Goal: Information Seeking & Learning: Find specific fact

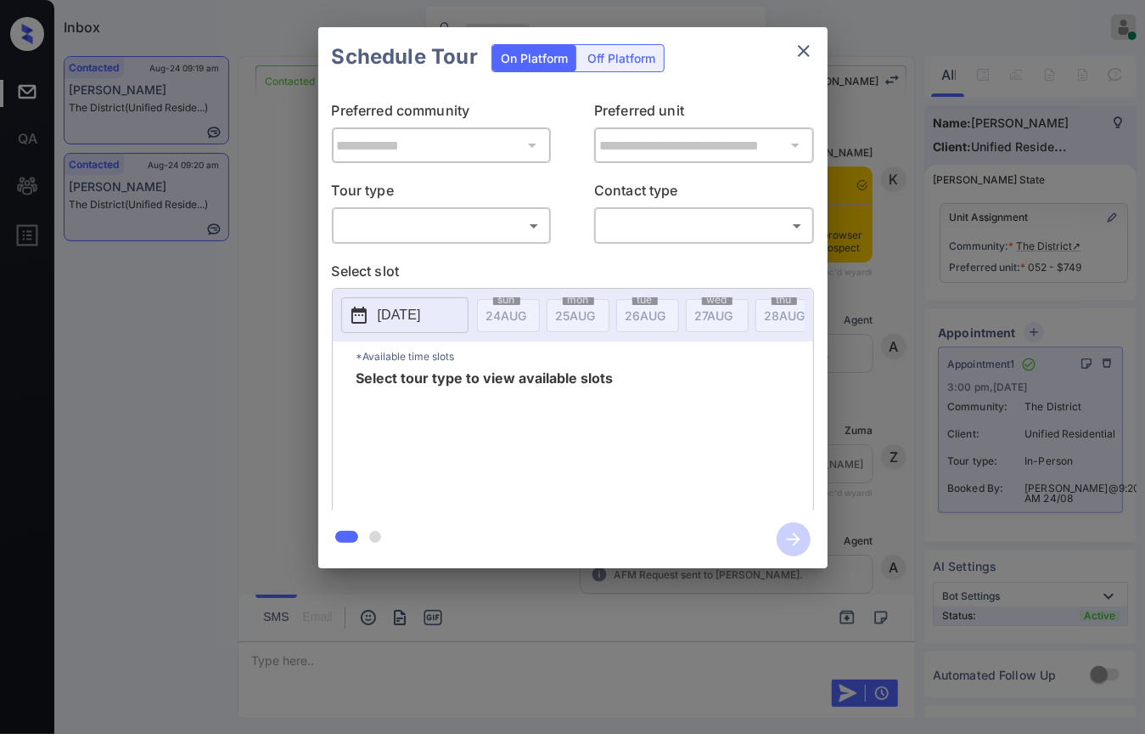
scroll to position [3491, 0]
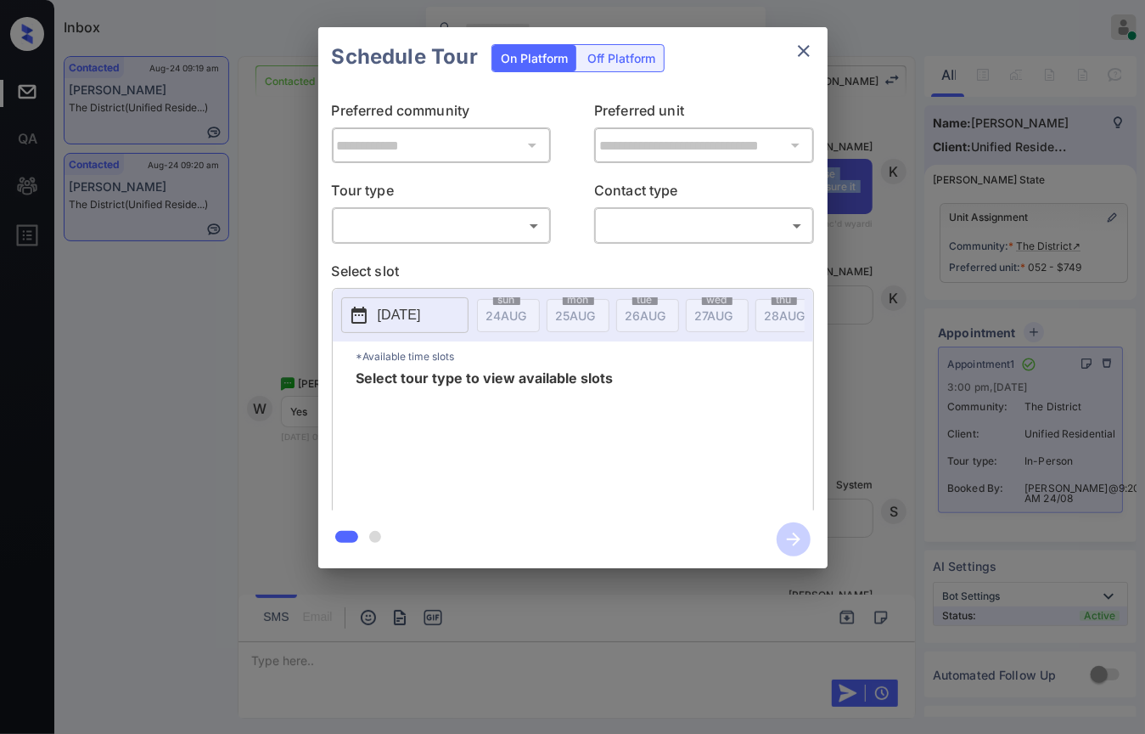
click at [801, 58] on icon "close" at bounding box center [804, 51] width 20 height 20
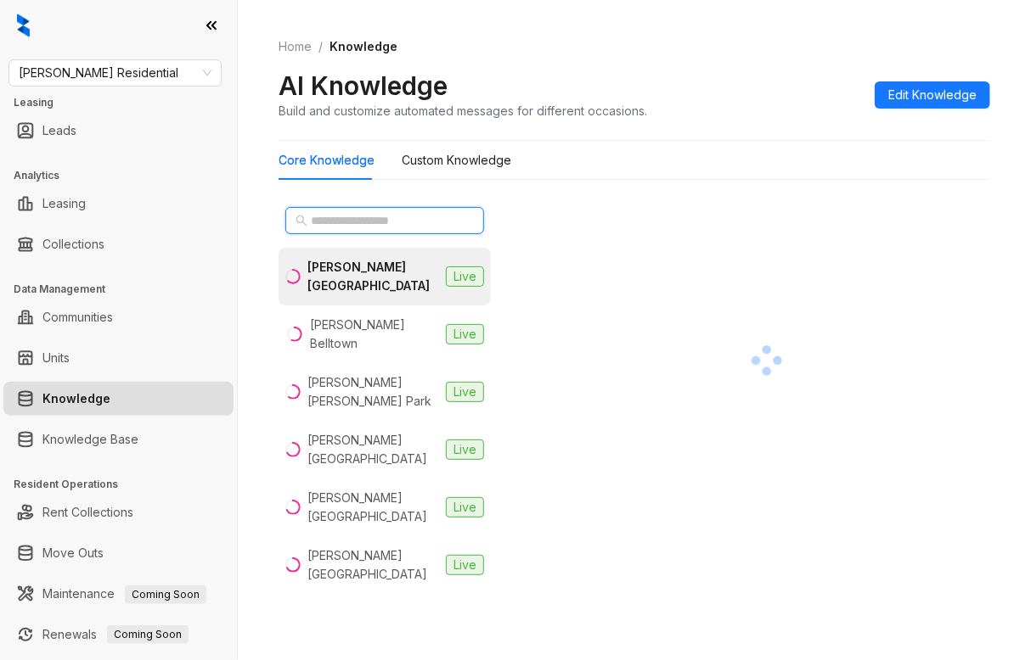
click at [357, 216] on input "text" at bounding box center [385, 220] width 149 height 19
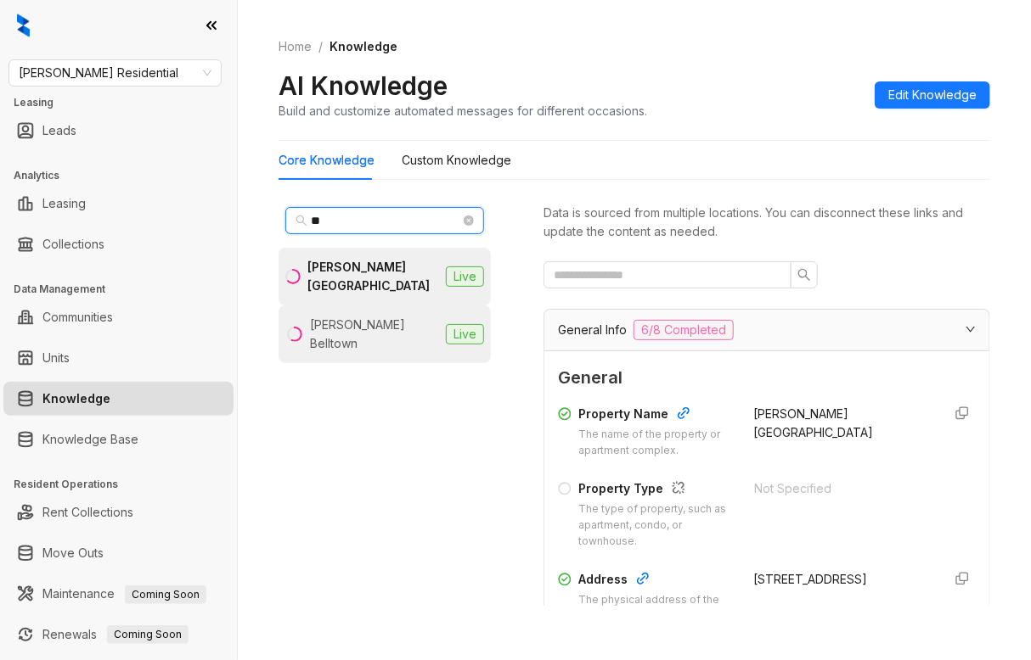
type input "**"
click at [376, 311] on li "Griffis Belltown Live" at bounding box center [384, 335] width 212 height 58
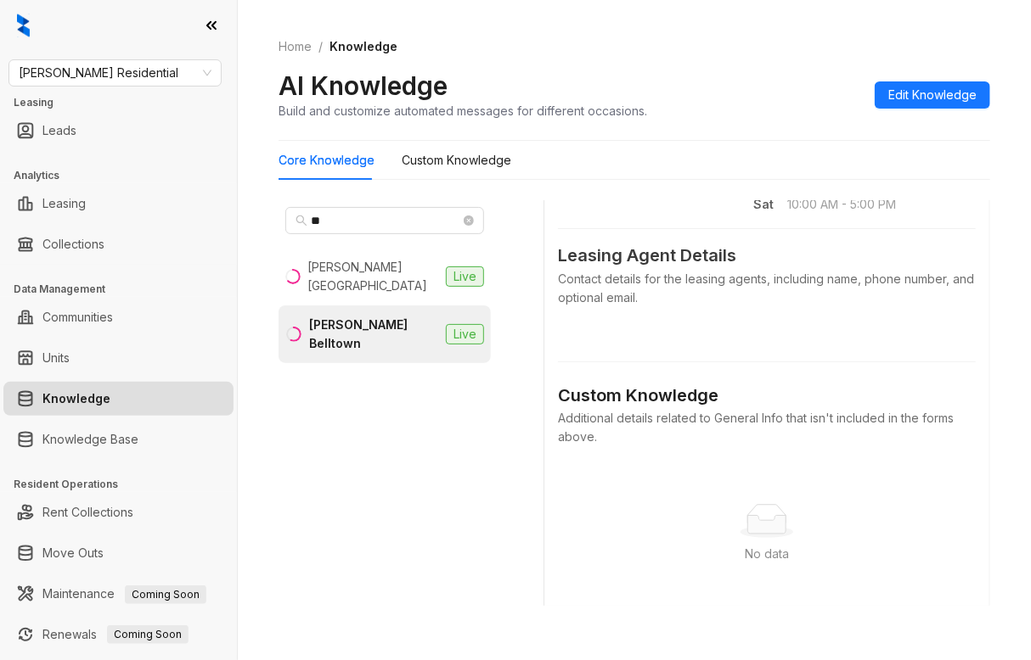
scroll to position [849, 0]
click at [622, 306] on div "Contact details for the leasing agents, including name, phone number, and optio…" at bounding box center [767, 287] width 418 height 37
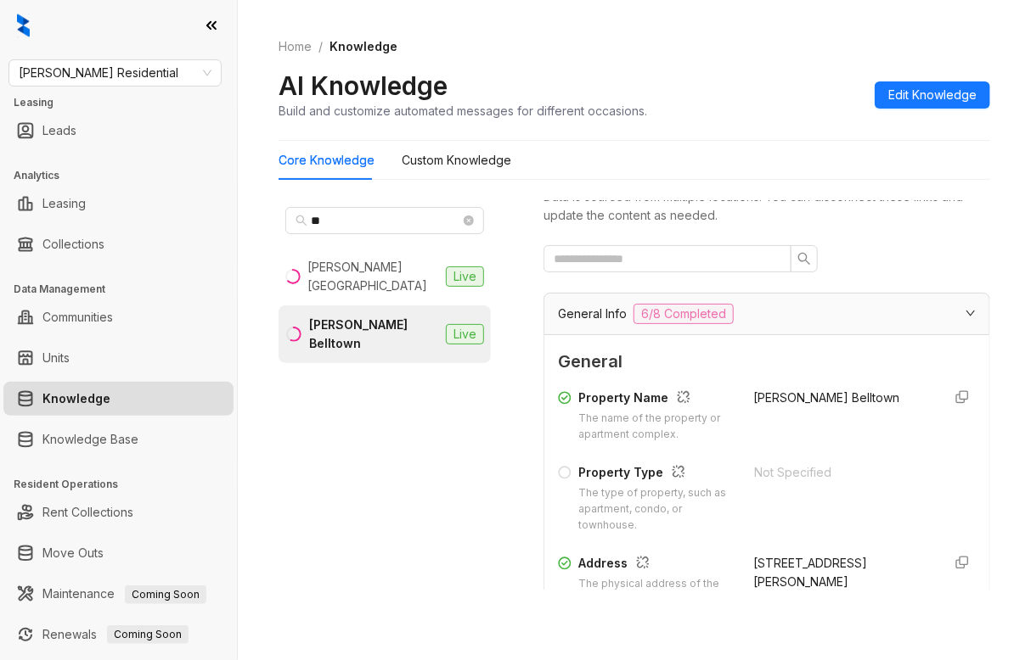
scroll to position [0, 0]
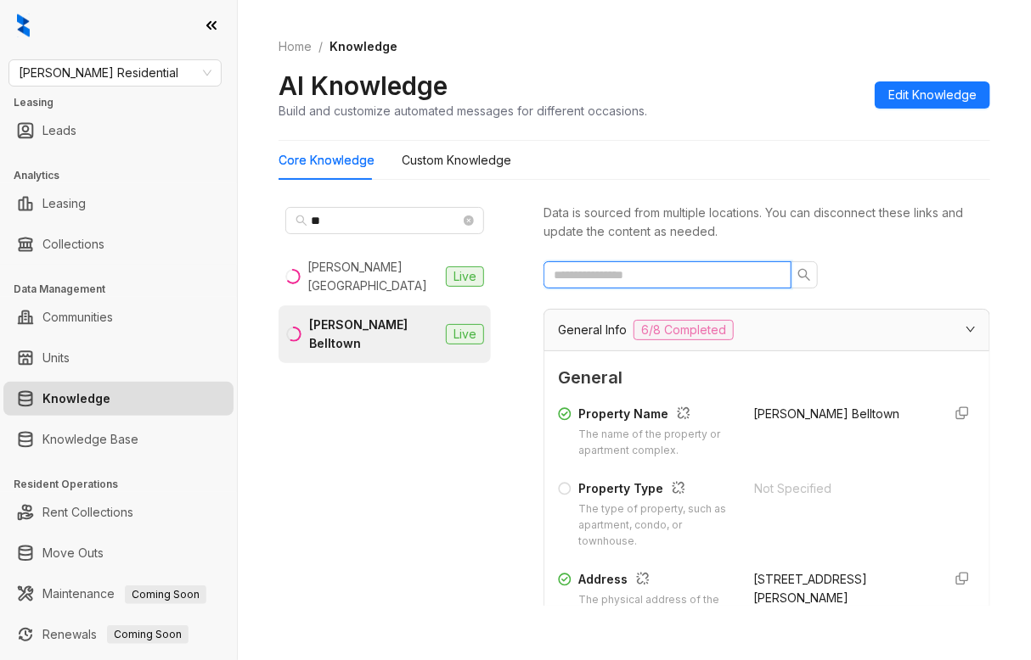
click at [649, 276] on input "text" at bounding box center [661, 275] width 214 height 19
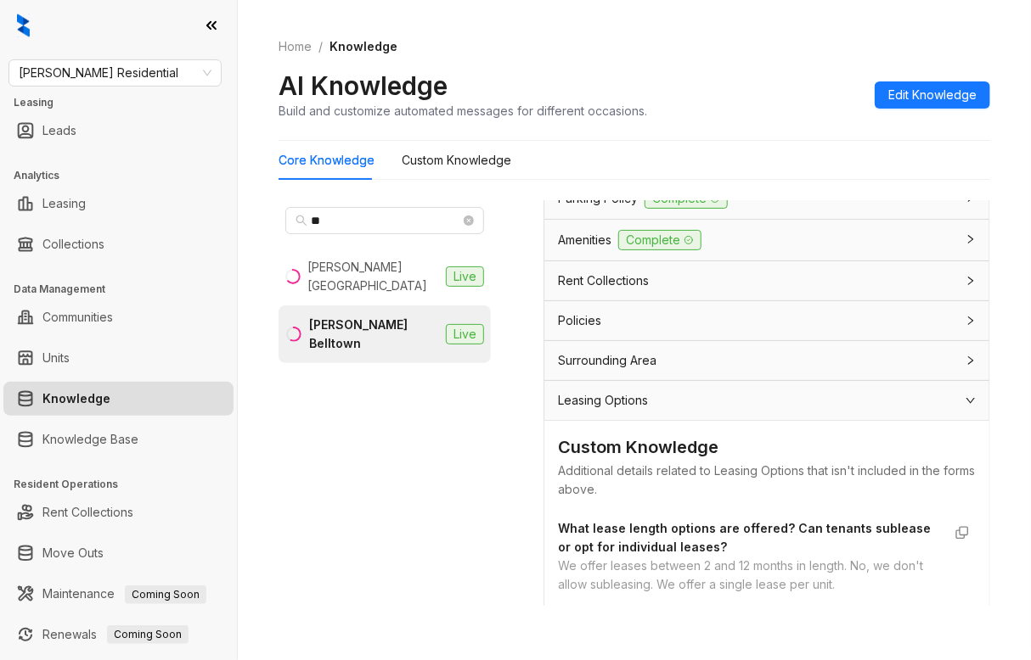
scroll to position [587, 0]
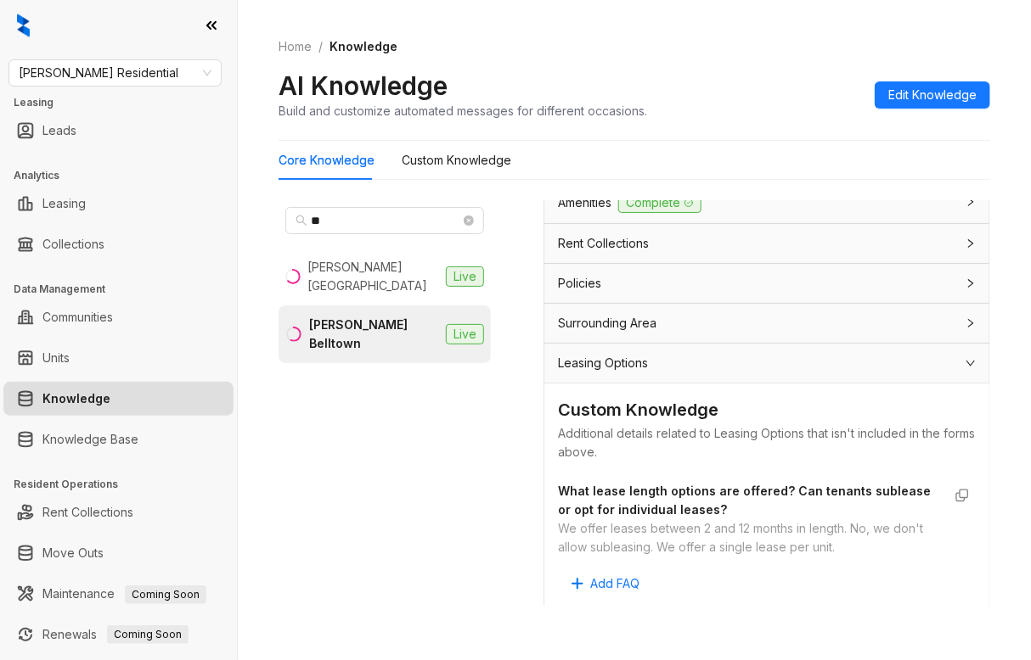
type input "******"
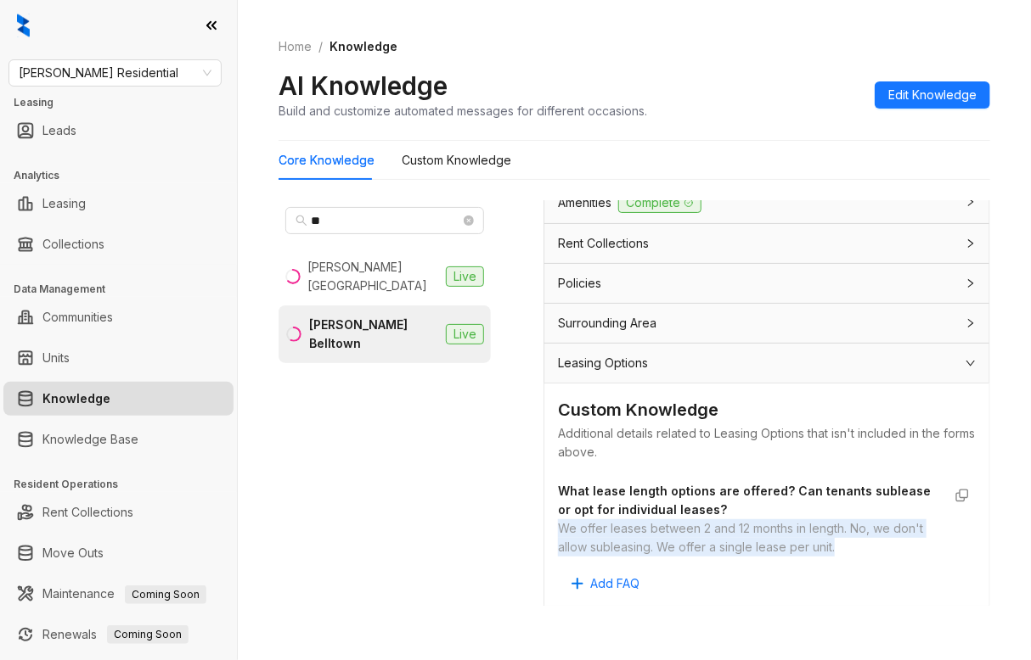
drag, startPoint x: 571, startPoint y: 524, endPoint x: 898, endPoint y: 541, distance: 327.3
click at [898, 543] on div "We offer leases between 2 and 12 months in length. No, we don't allow subleasin…" at bounding box center [750, 538] width 384 height 37
copy div "We offer leases between 2 and 12 months in length. No, we don't allow subleasin…"
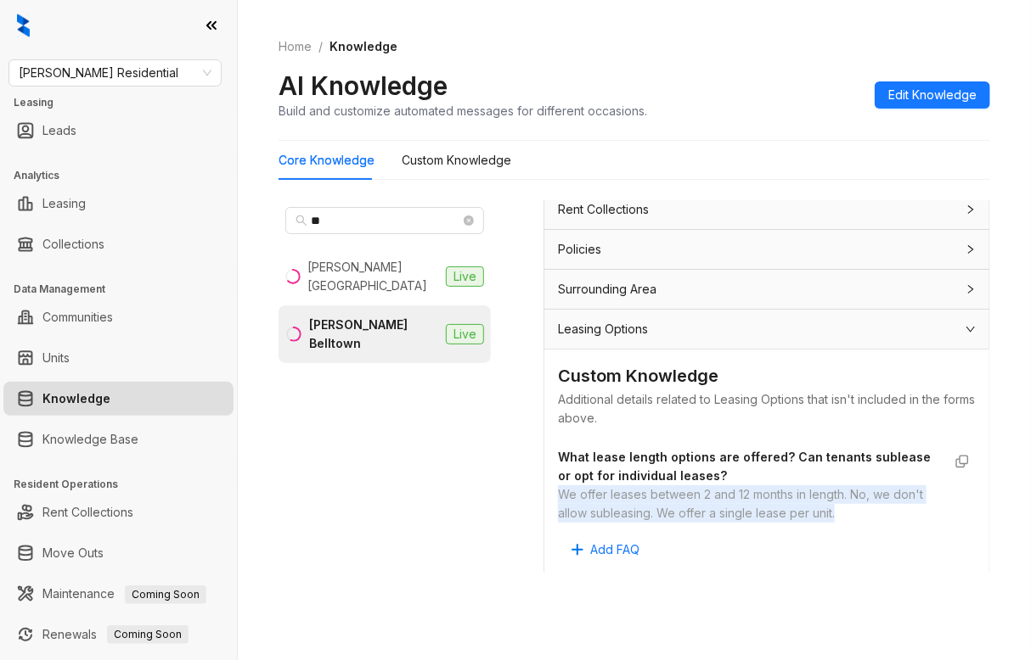
scroll to position [53, 0]
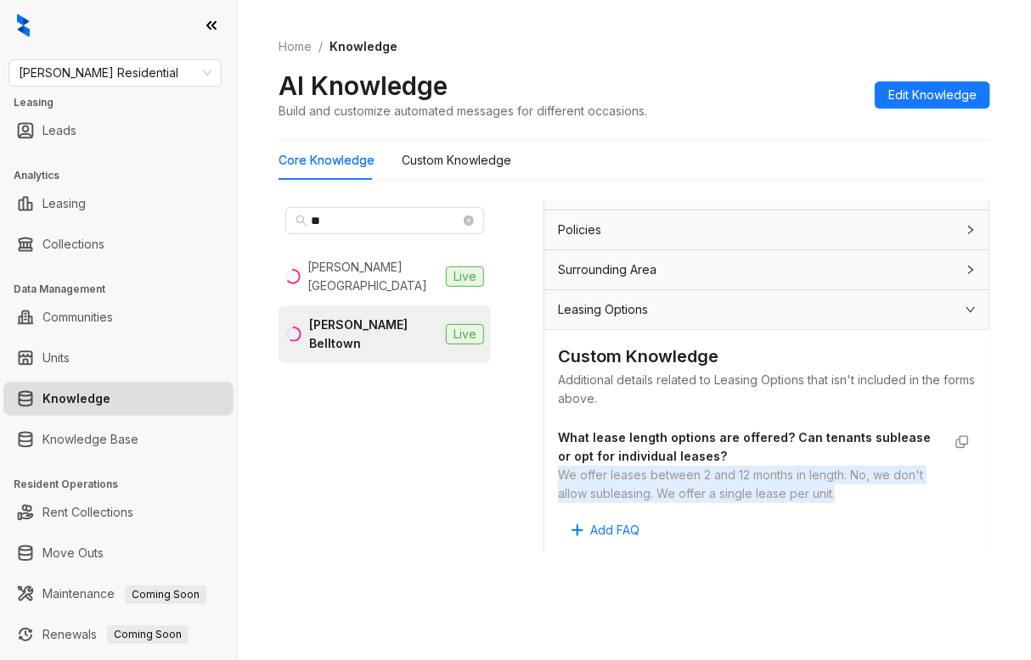
click at [648, 476] on div "We offer leases between 2 and 12 months in length. No, we don't allow subleasin…" at bounding box center [750, 484] width 384 height 37
copy div "We offer leases between 2 and 12 months in length"
drag, startPoint x: 562, startPoint y: 469, endPoint x: 846, endPoint y: 469, distance: 283.6
click at [846, 469] on div "We offer leases between 2 and 12 months in length. No, we don't allow subleasin…" at bounding box center [750, 484] width 384 height 37
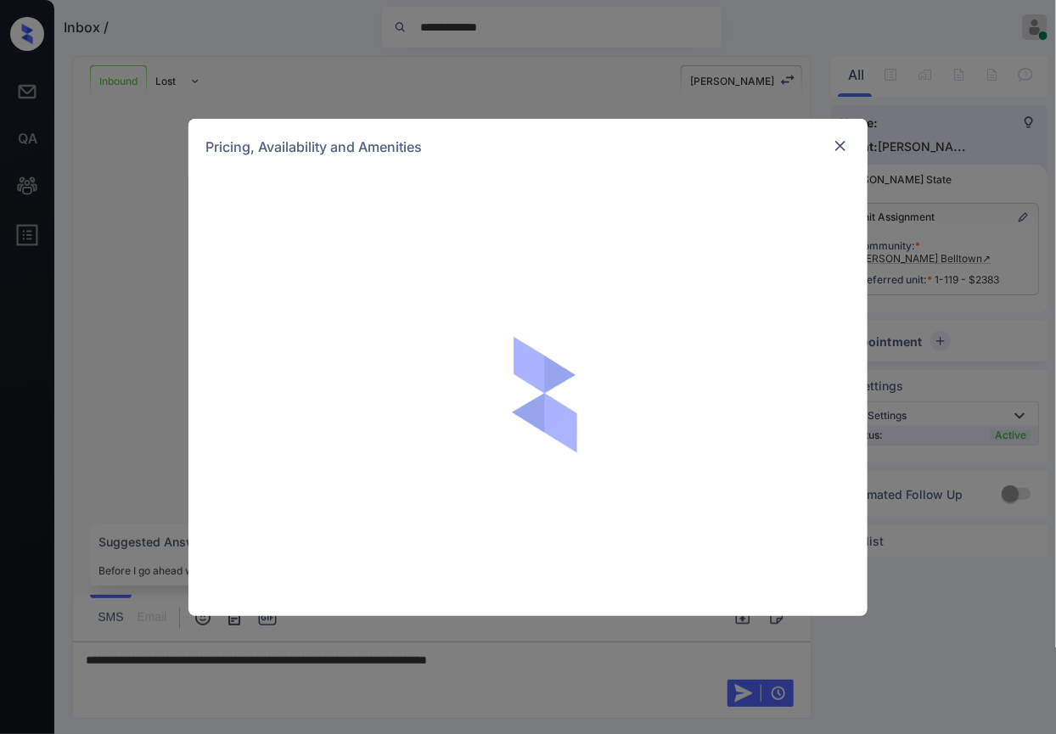
scroll to position [1619, 0]
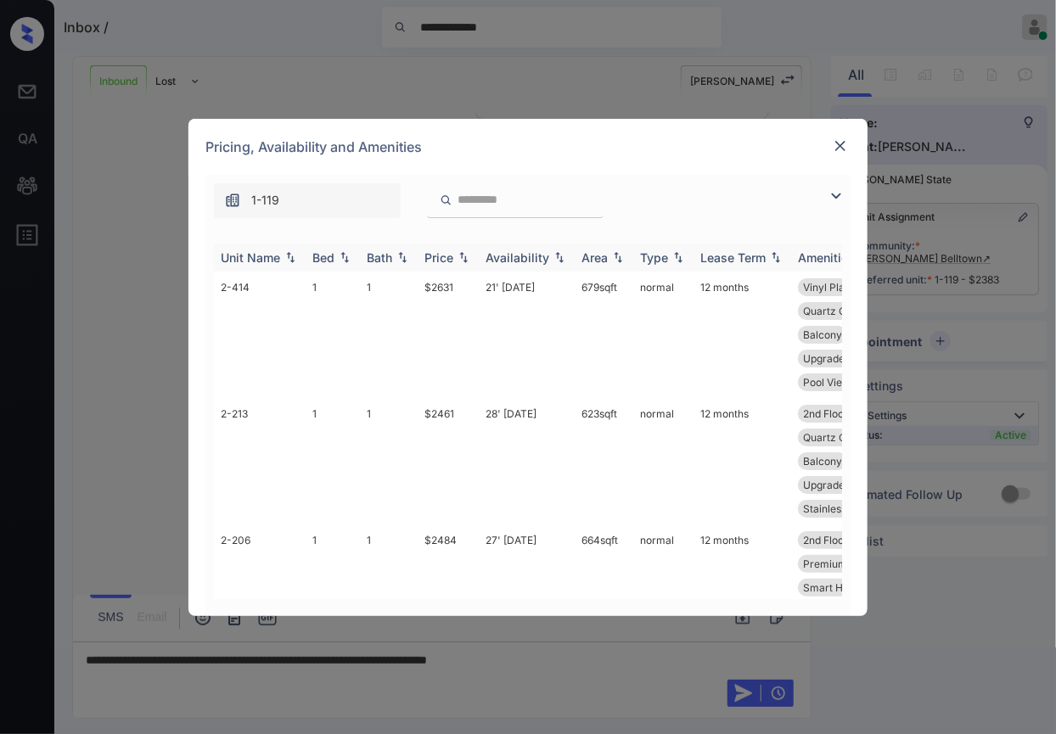
click at [327, 259] on div "Bed" at bounding box center [323, 257] width 22 height 14
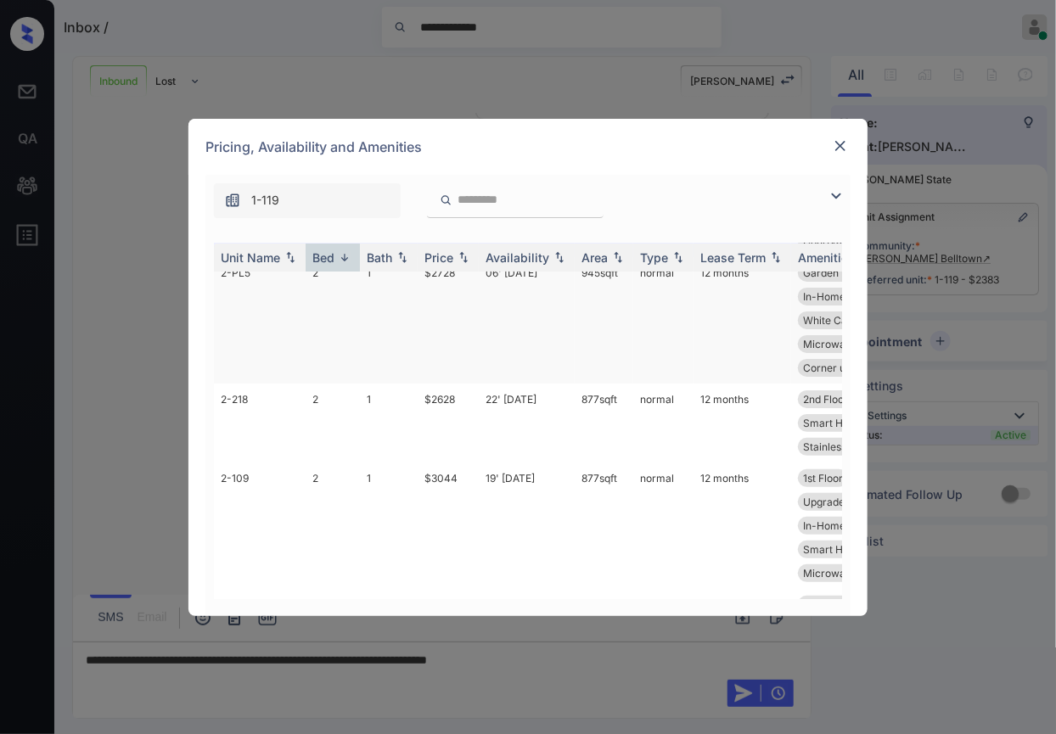
scroll to position [0, 0]
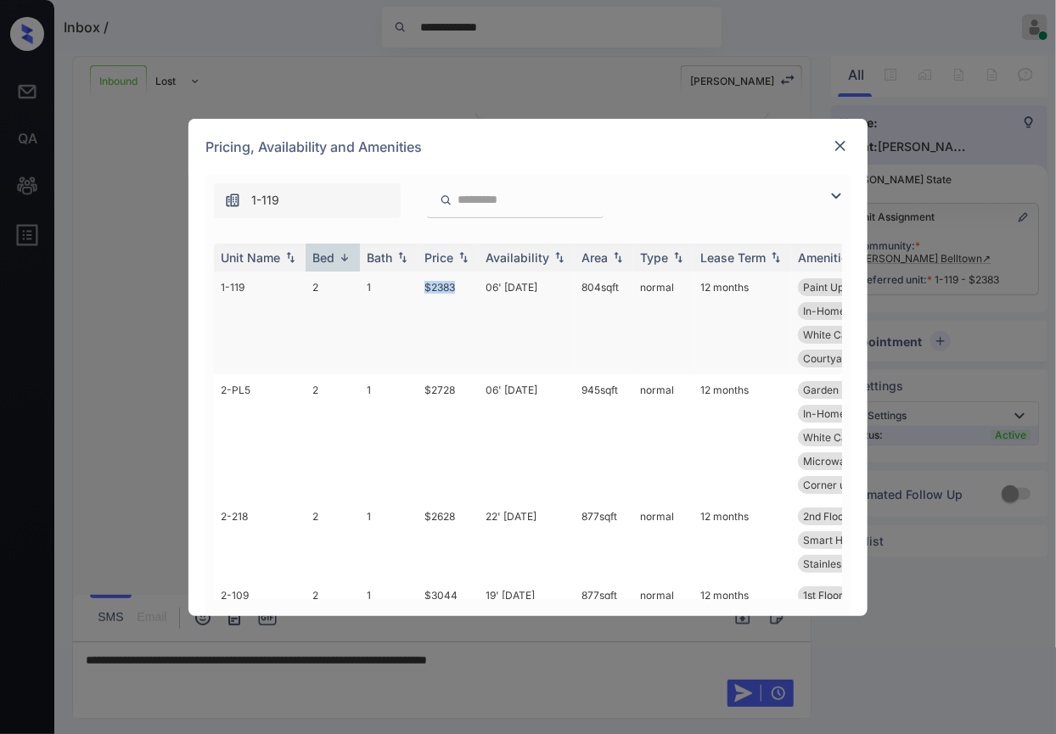
drag, startPoint x: 419, startPoint y: 284, endPoint x: 468, endPoint y: 288, distance: 49.4
click at [463, 288] on td "$2383" at bounding box center [448, 323] width 61 height 103
copy td "$2383"
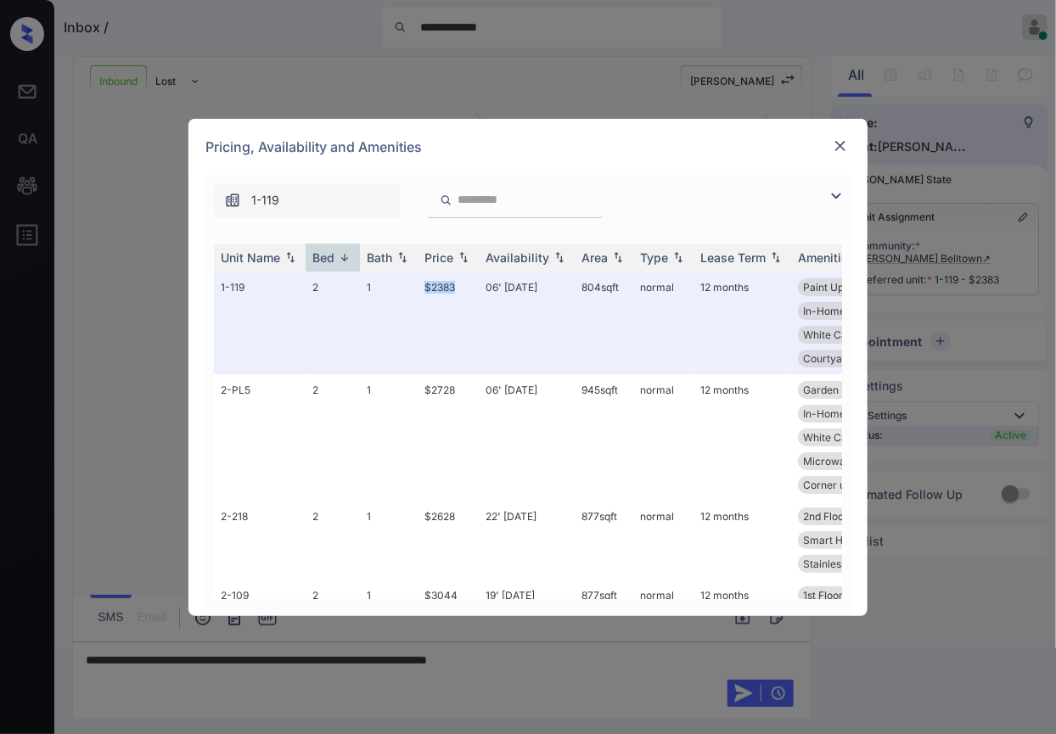
click at [838, 142] on img at bounding box center [840, 146] width 17 height 17
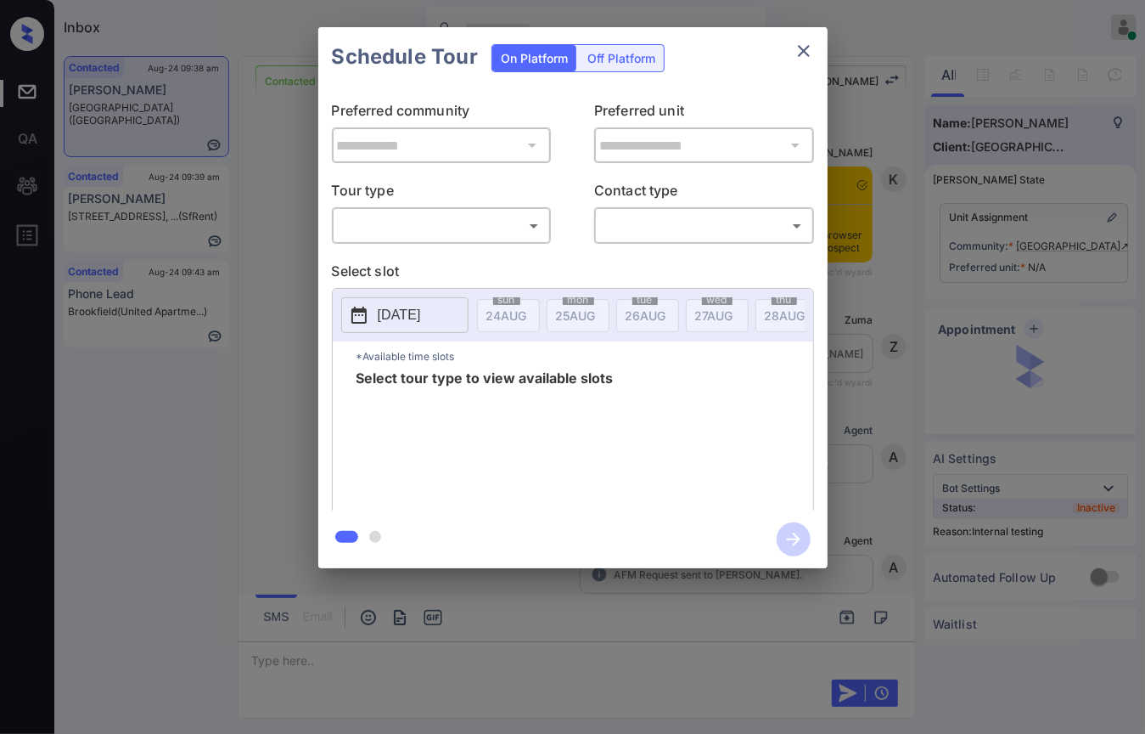
scroll to position [4414, 0]
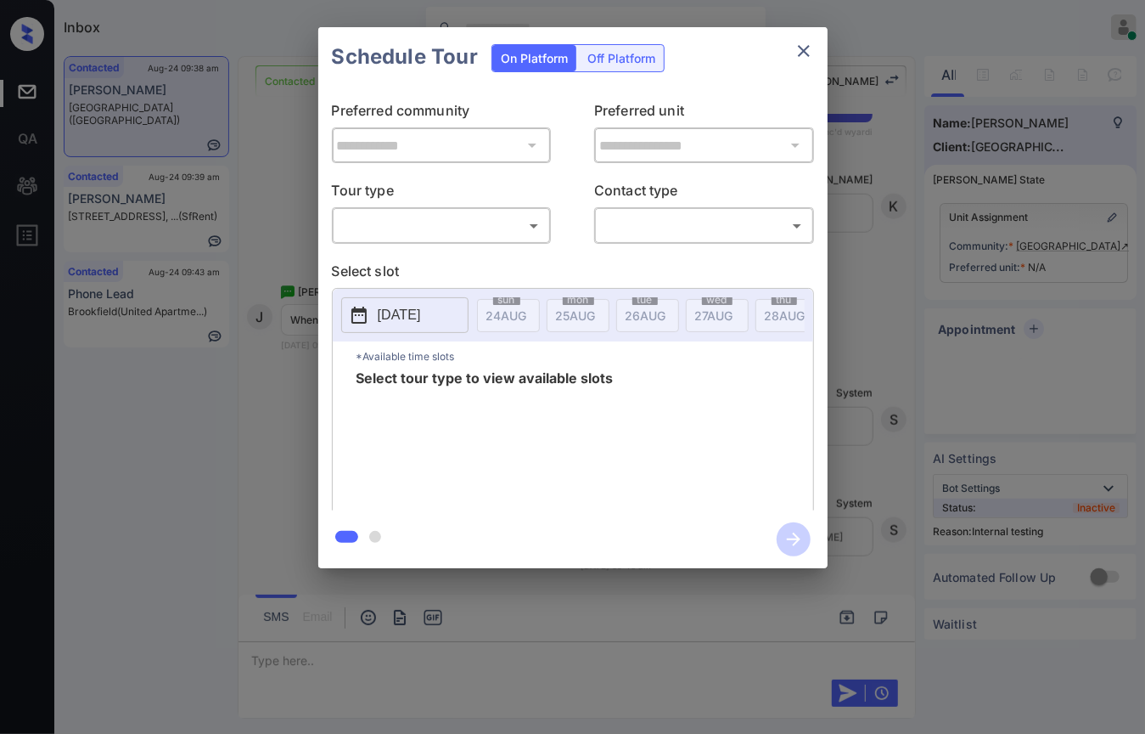
click at [431, 212] on body "Inbox Danielle Dela Cruz Online Set yourself offline Set yourself on break Prof…" at bounding box center [572, 367] width 1145 height 734
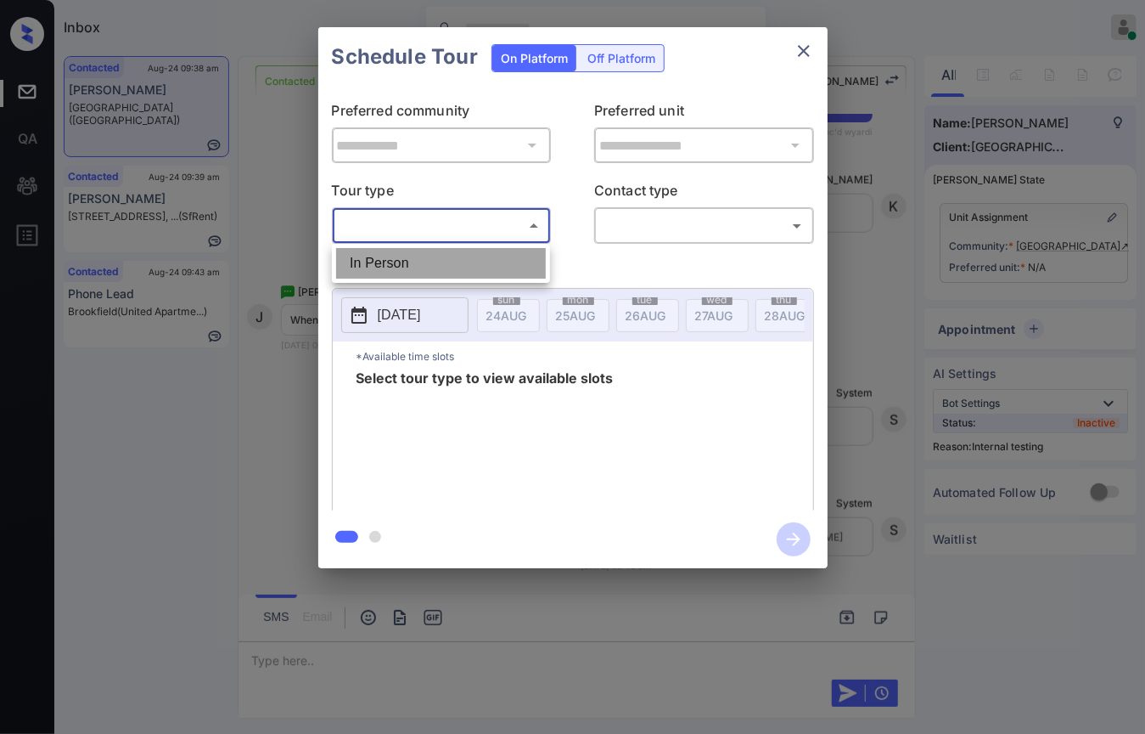
click at [398, 255] on li "In Person" at bounding box center [441, 263] width 210 height 31
type input "********"
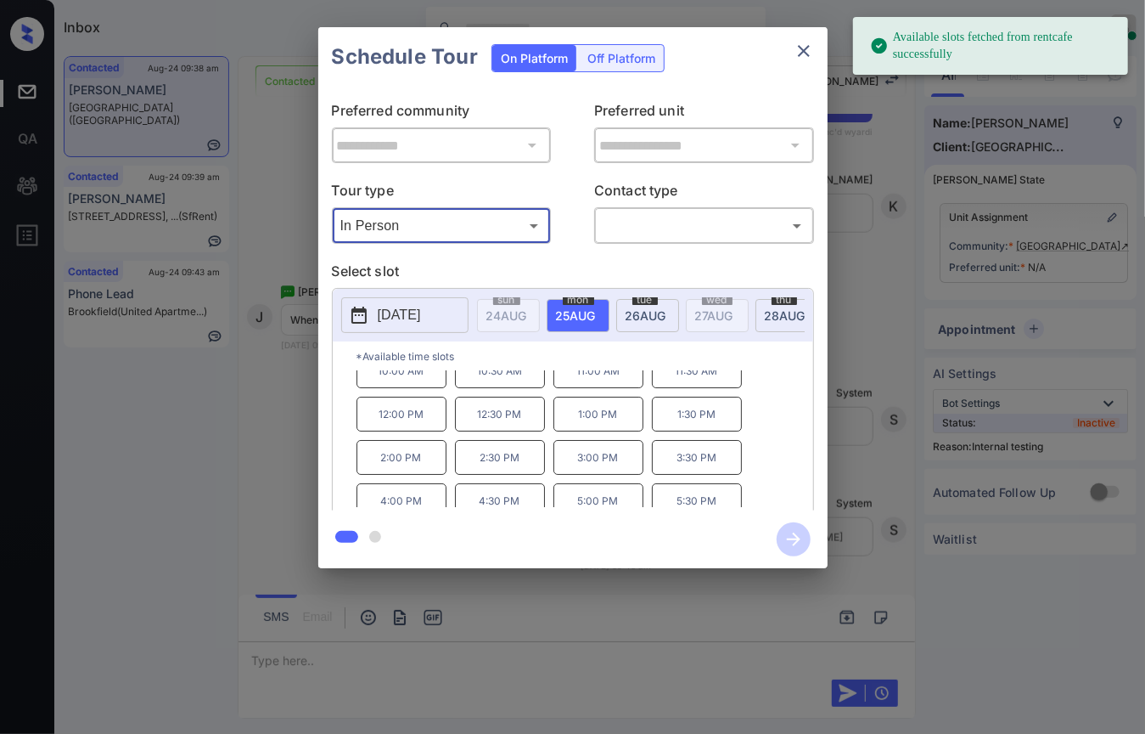
scroll to position [27, 0]
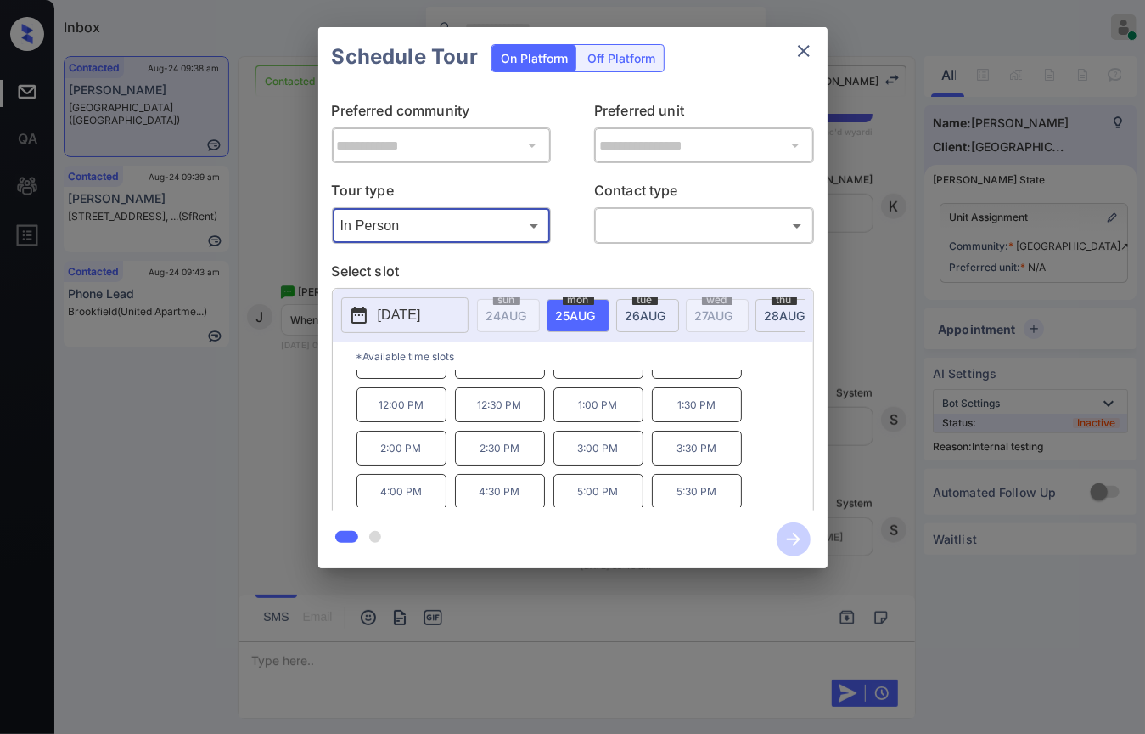
click at [801, 52] on icon "close" at bounding box center [804, 51] width 12 height 12
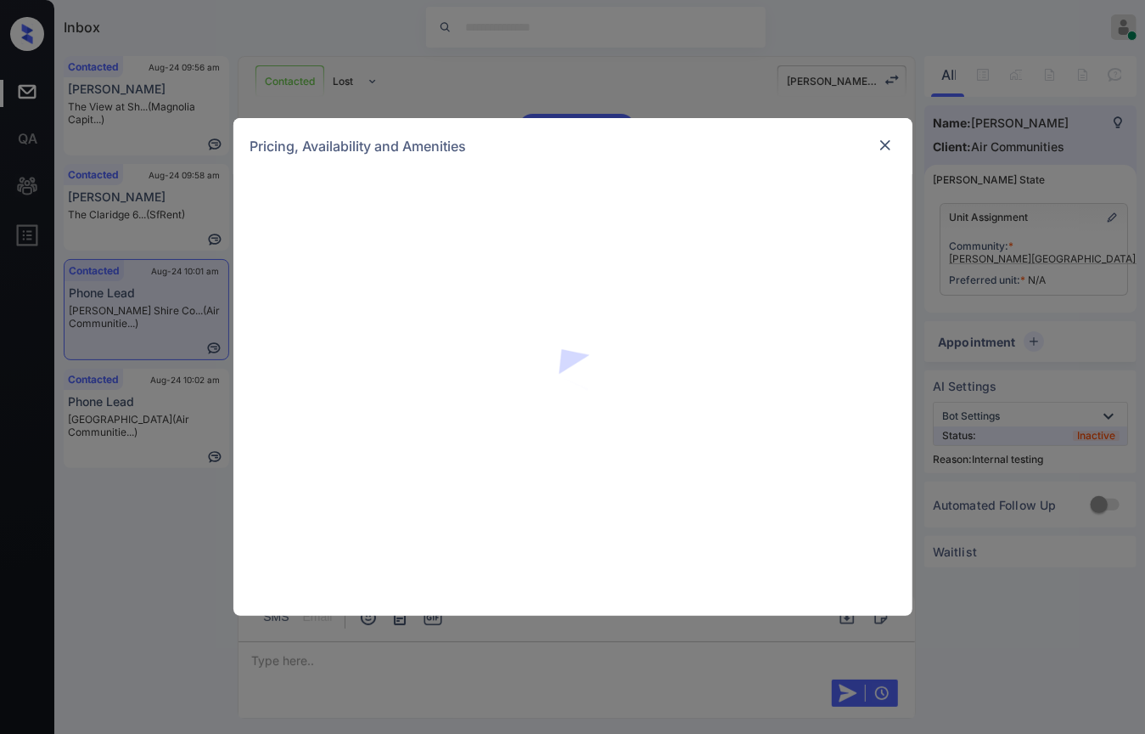
scroll to position [3265, 0]
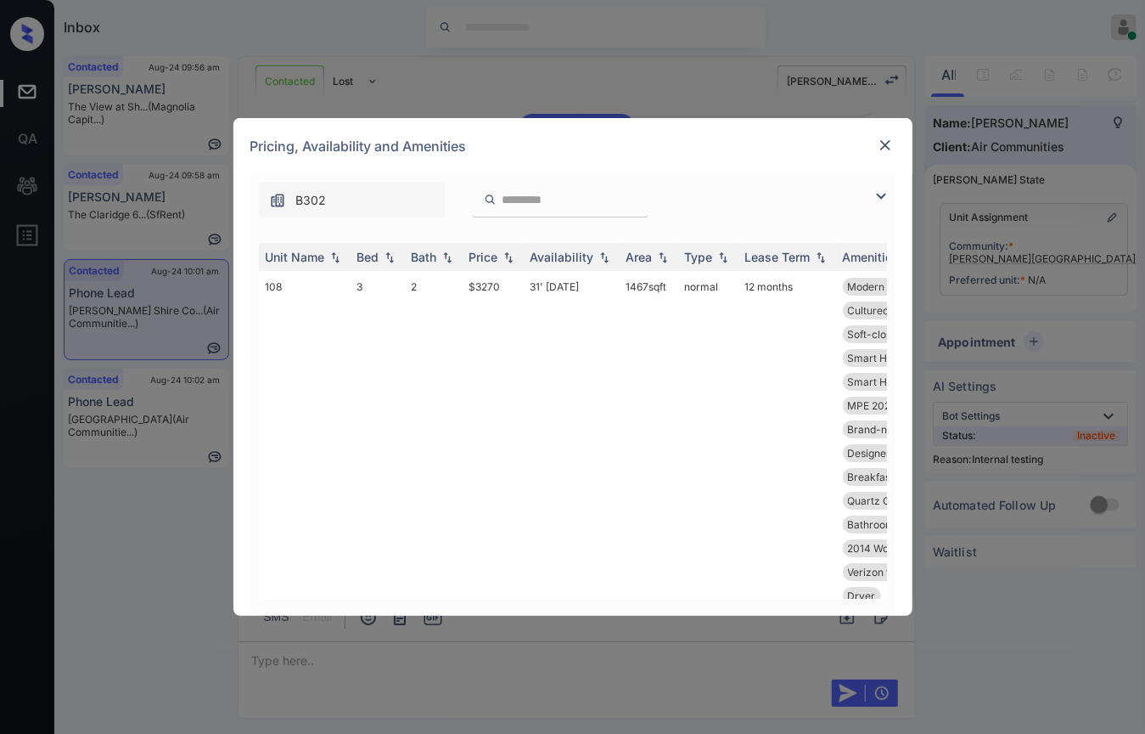
click at [367, 255] on div "Bed" at bounding box center [368, 257] width 22 height 14
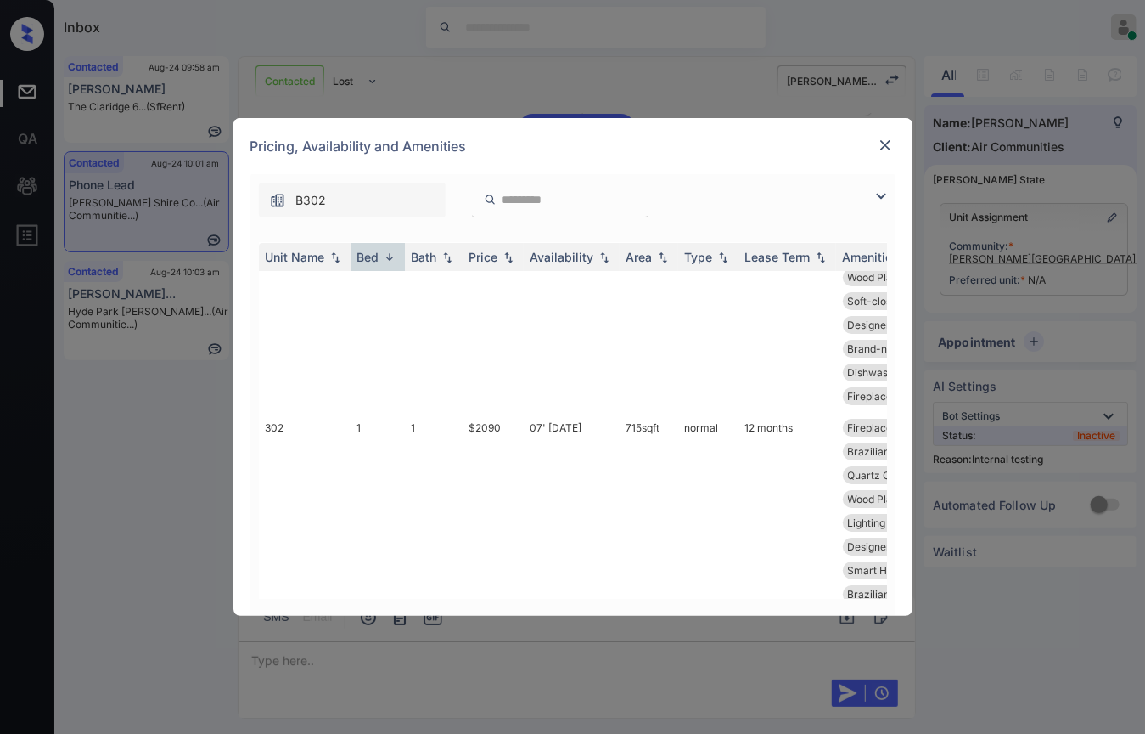
click at [735, 193] on div "B302" at bounding box center [572, 195] width 645 height 43
drag, startPoint x: 4, startPoint y: 449, endPoint x: 880, endPoint y: 545, distance: 881.4
click at [14, 450] on div "**********" at bounding box center [572, 367] width 1145 height 734
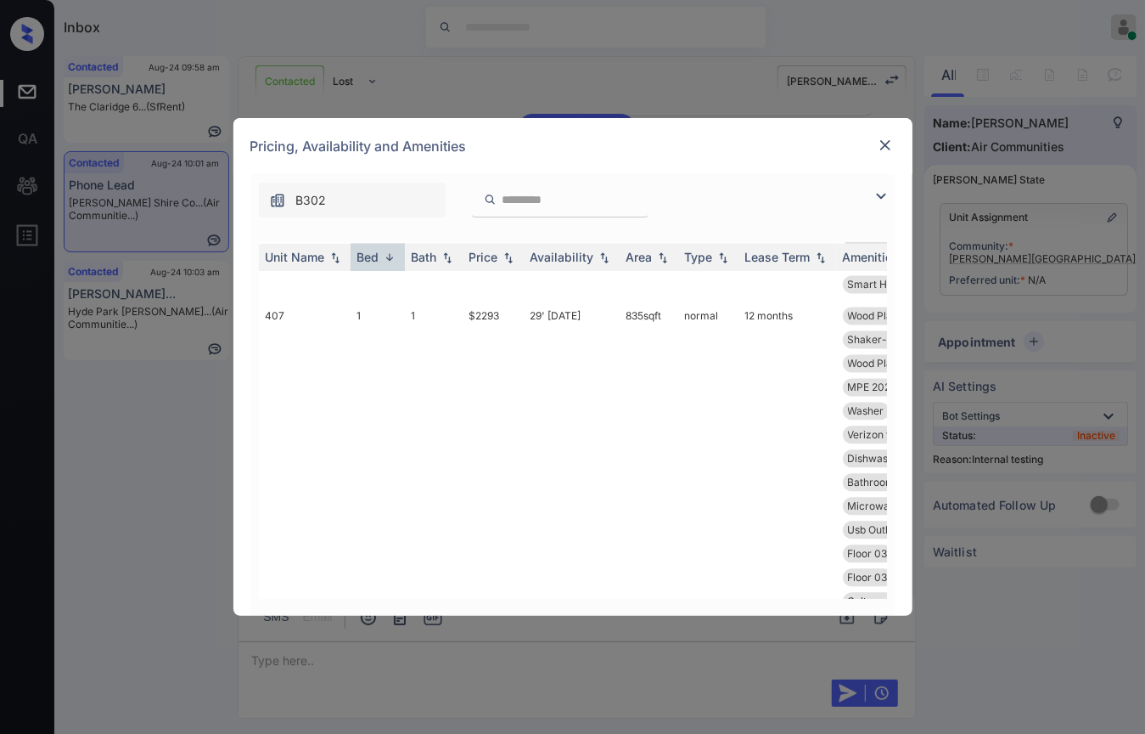
scroll to position [70627, 0]
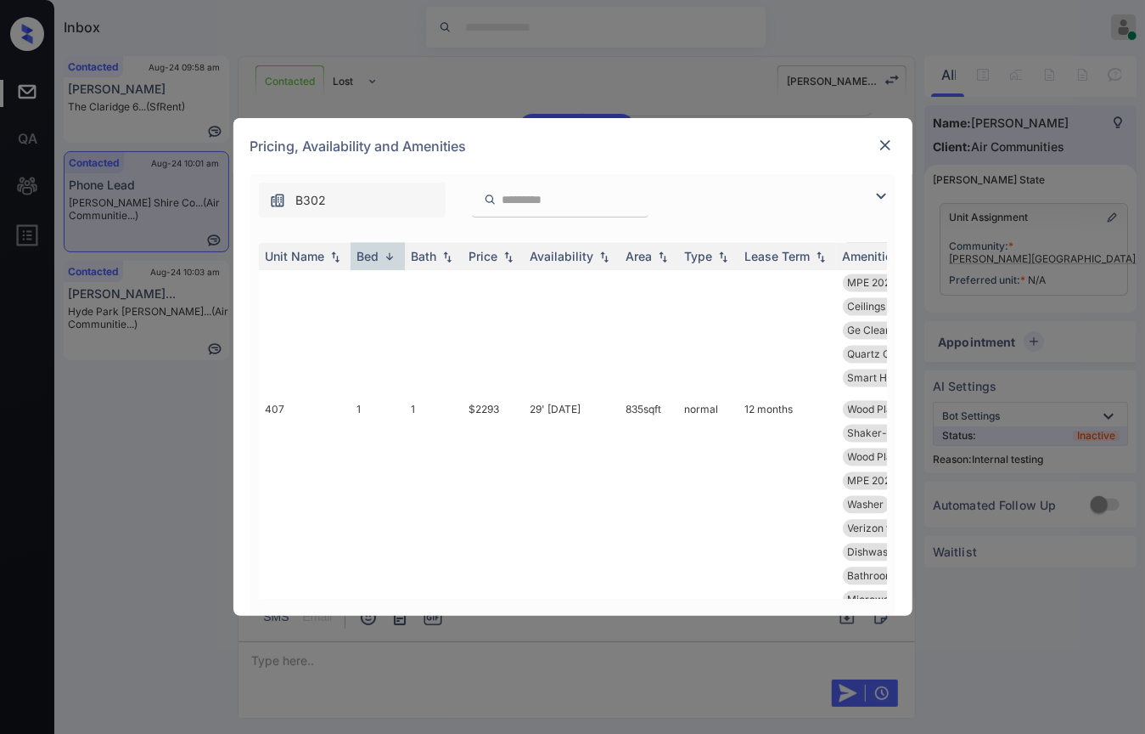
drag, startPoint x: 462, startPoint y: 447, endPoint x: 509, endPoint y: 436, distance: 47.8
copy td "$2293"
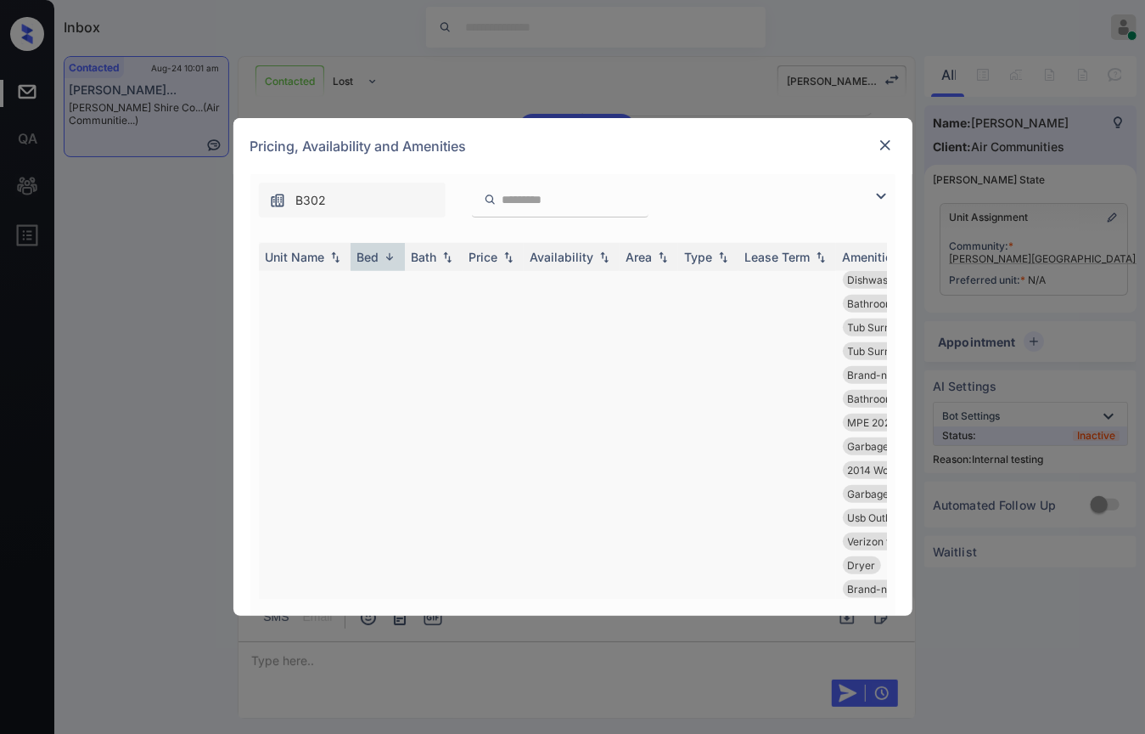
scroll to position [59332, 0]
drag, startPoint x: 461, startPoint y: 309, endPoint x: 497, endPoint y: 301, distance: 37.5
click at [497, 301] on tr "202 1 1 $2090 21' Aug 25 715 sqft normal 12 months Fireplace Cultured-marble...…" at bounding box center [702, 175] width 887 height 1054
copy tr "$209"
click at [475, 307] on td "$2090" at bounding box center [493, 175] width 61 height 1054
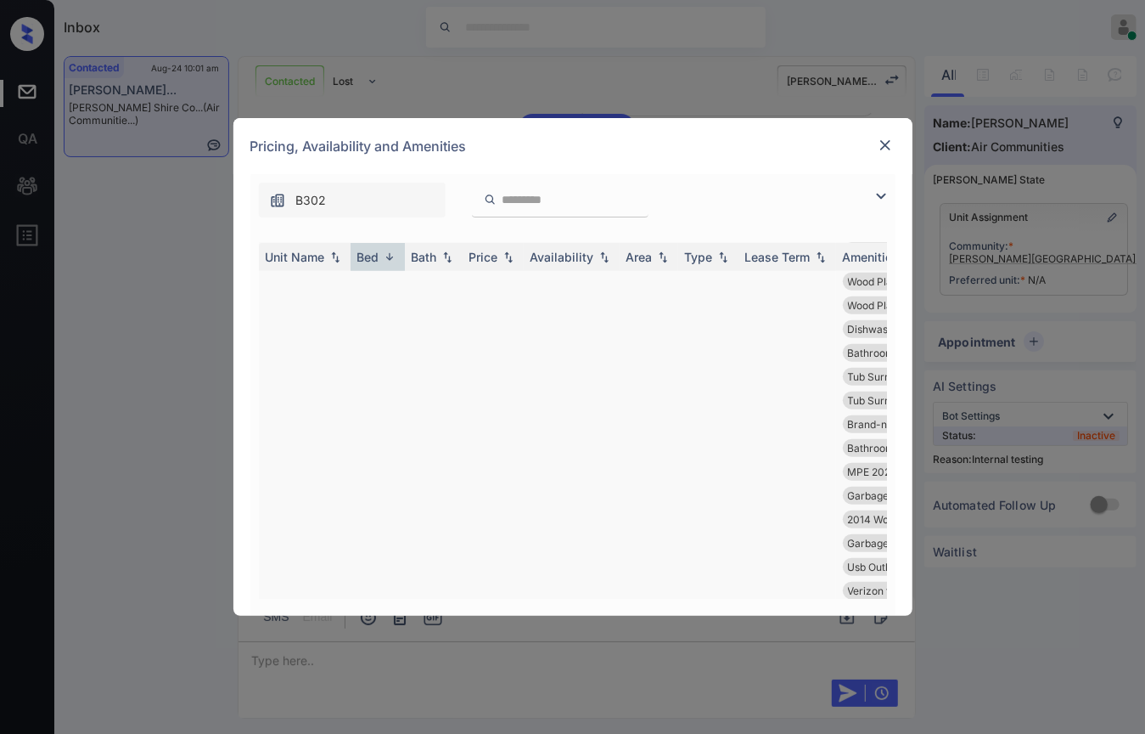
drag, startPoint x: 469, startPoint y: 306, endPoint x: 503, endPoint y: 307, distance: 34.0
click at [503, 307] on td "$2090" at bounding box center [493, 175] width 61 height 1054
copy td "$2090"
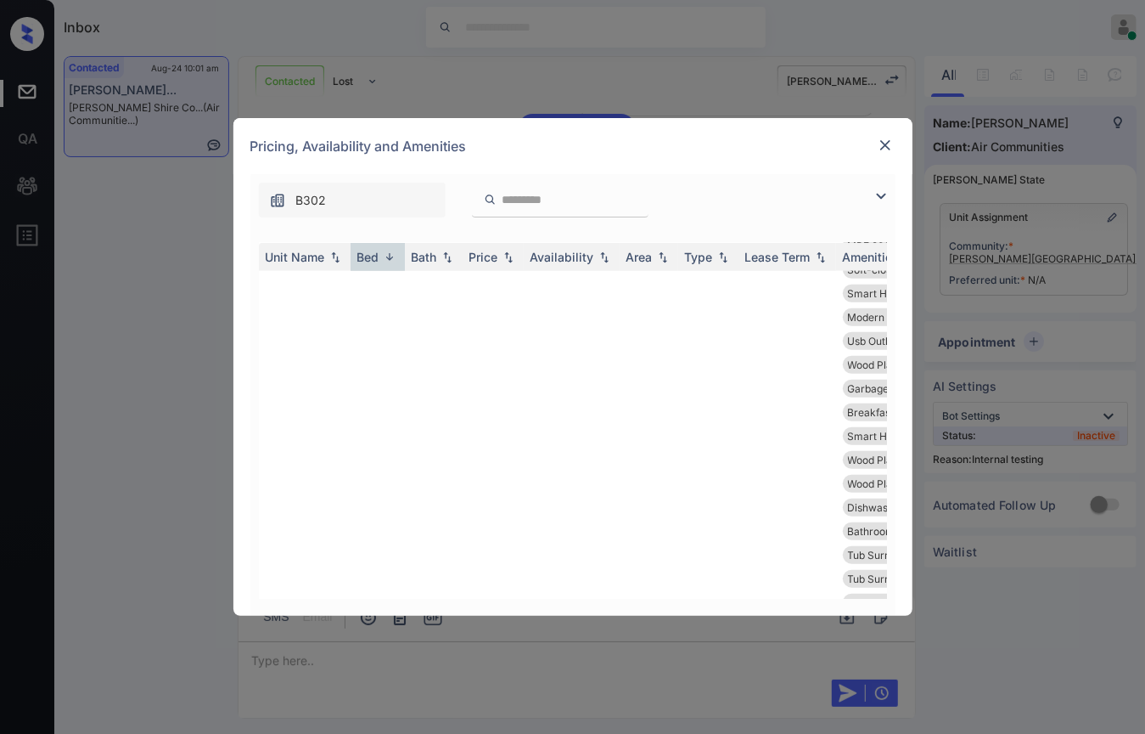
scroll to position [58955, 0]
click at [887, 145] on img at bounding box center [885, 145] width 17 height 17
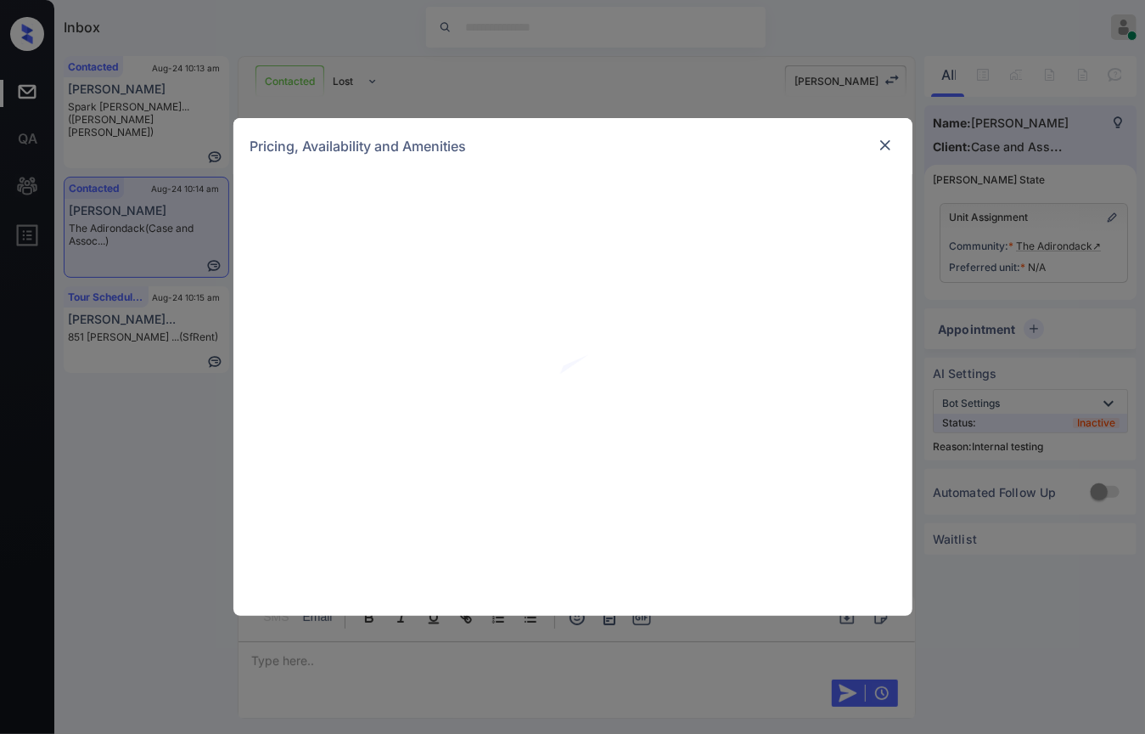
scroll to position [6463, 0]
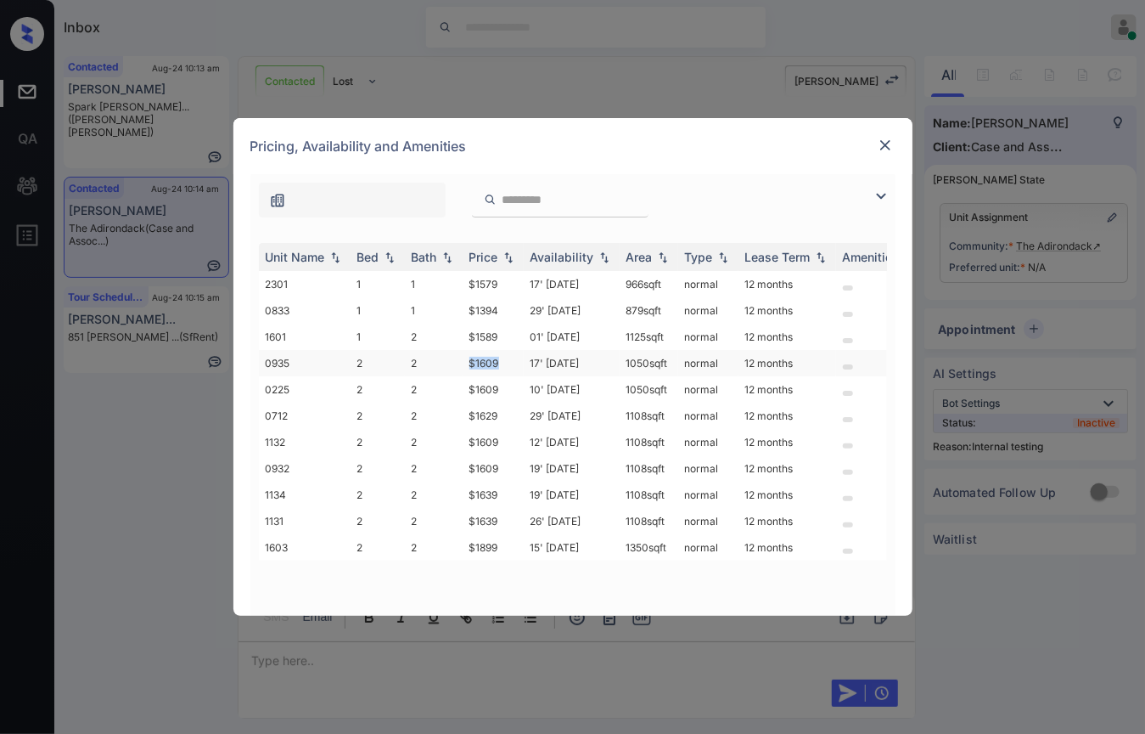
drag, startPoint x: 472, startPoint y: 368, endPoint x: 514, endPoint y: 368, distance: 41.6
click at [514, 368] on td "$1609" at bounding box center [493, 363] width 61 height 26
copy td "$1609"
click at [883, 145] on img at bounding box center [885, 145] width 17 height 17
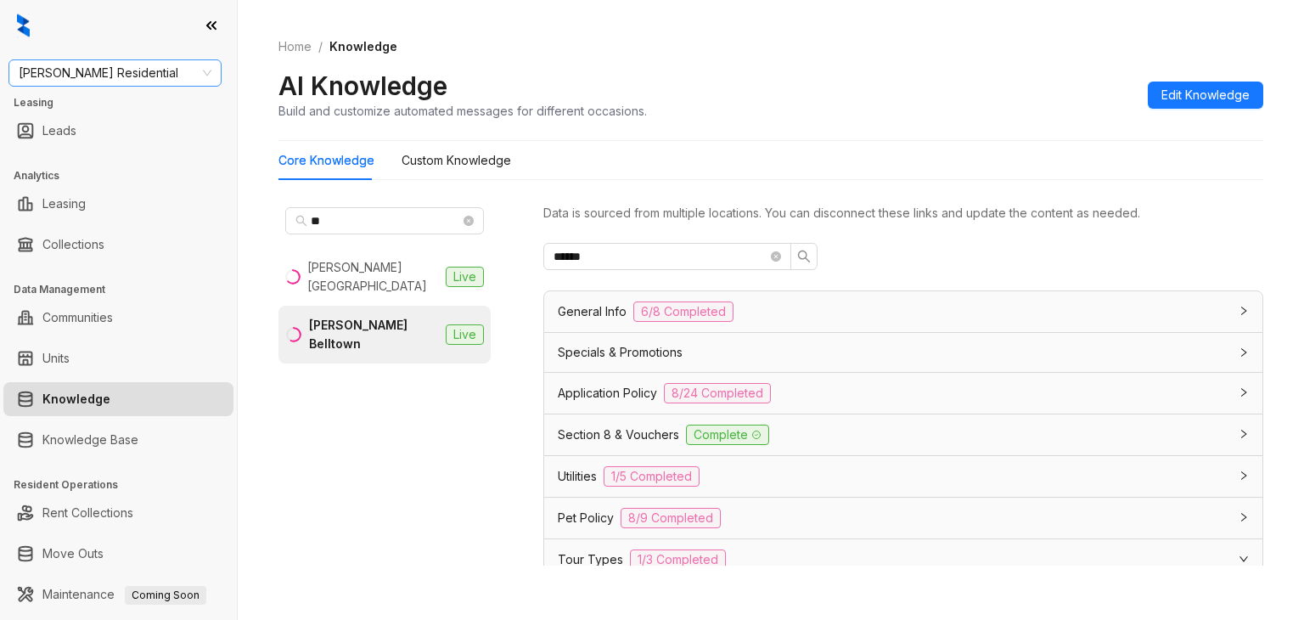
scroll to position [557, 0]
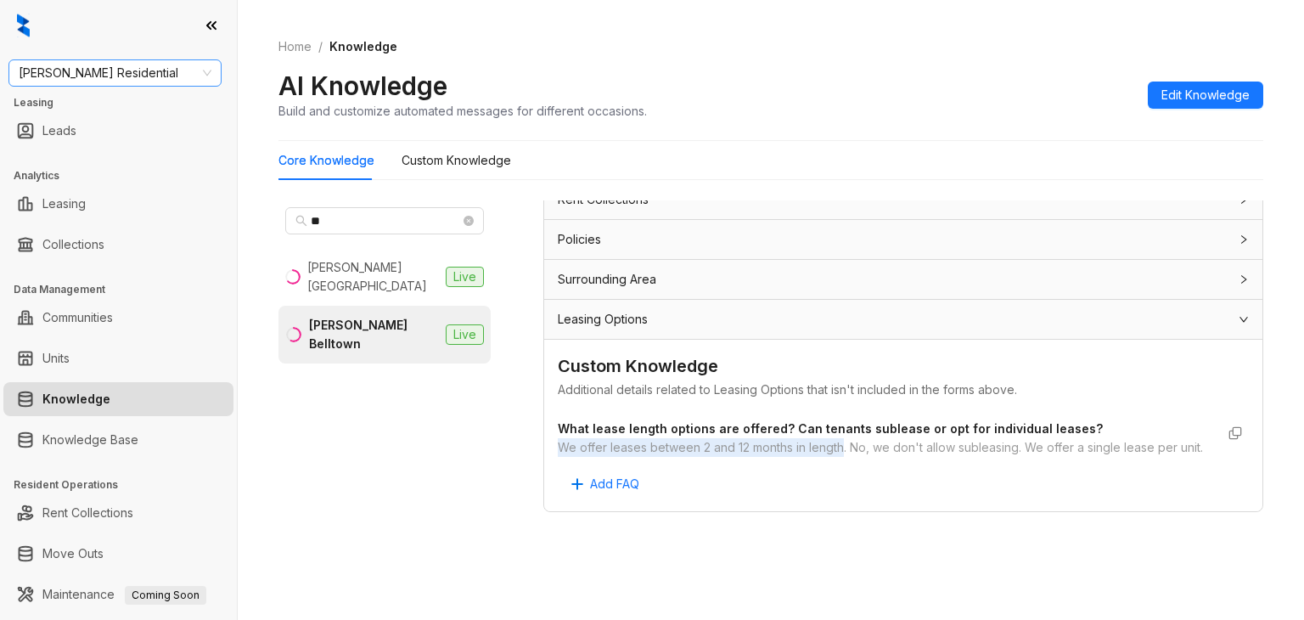
click at [113, 82] on span "Griffis Residential" at bounding box center [115, 72] width 193 height 25
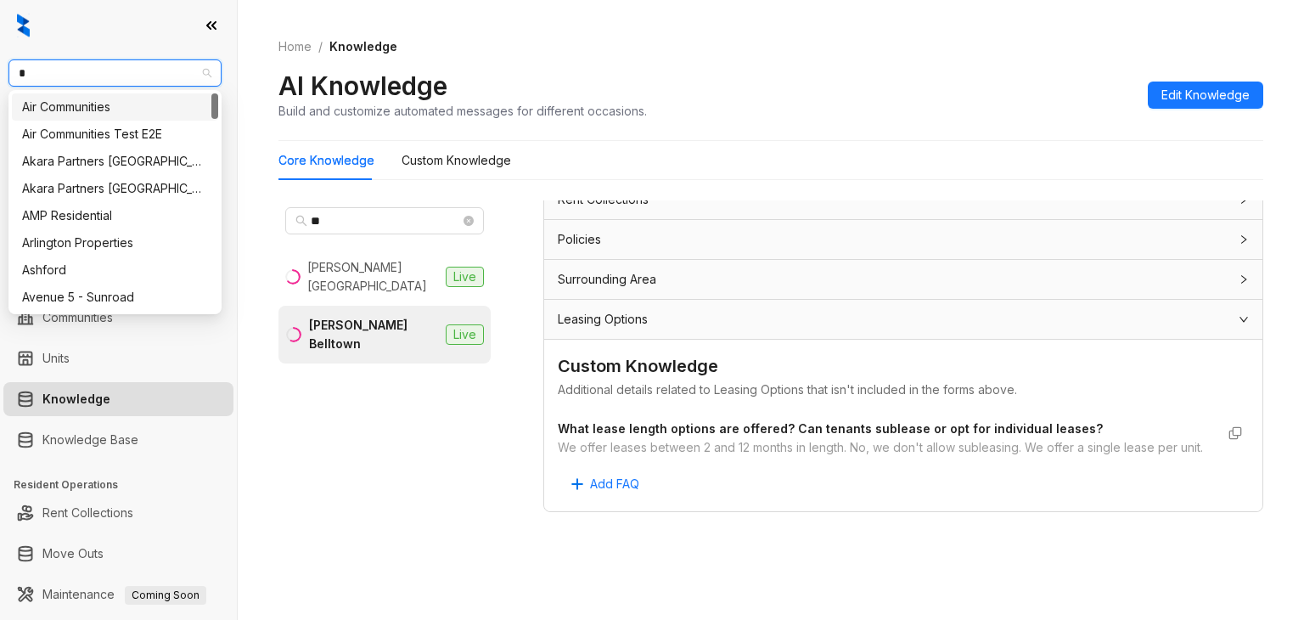
type input "**"
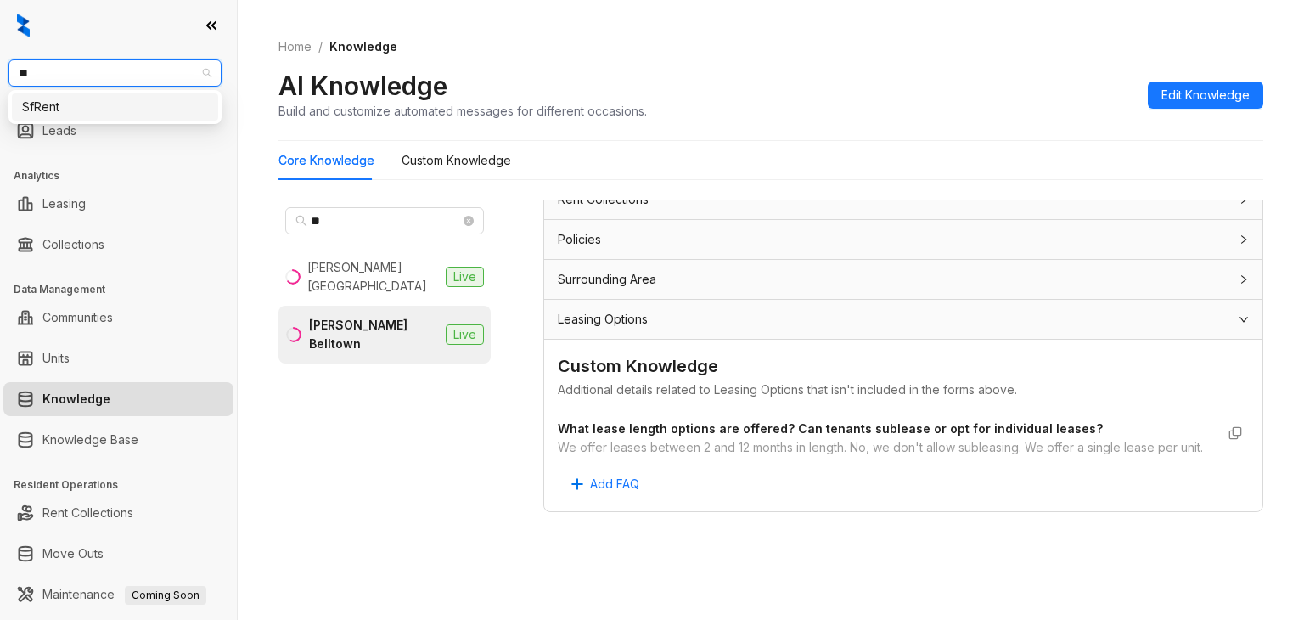
click at [89, 104] on div "SfRent" at bounding box center [115, 107] width 186 height 19
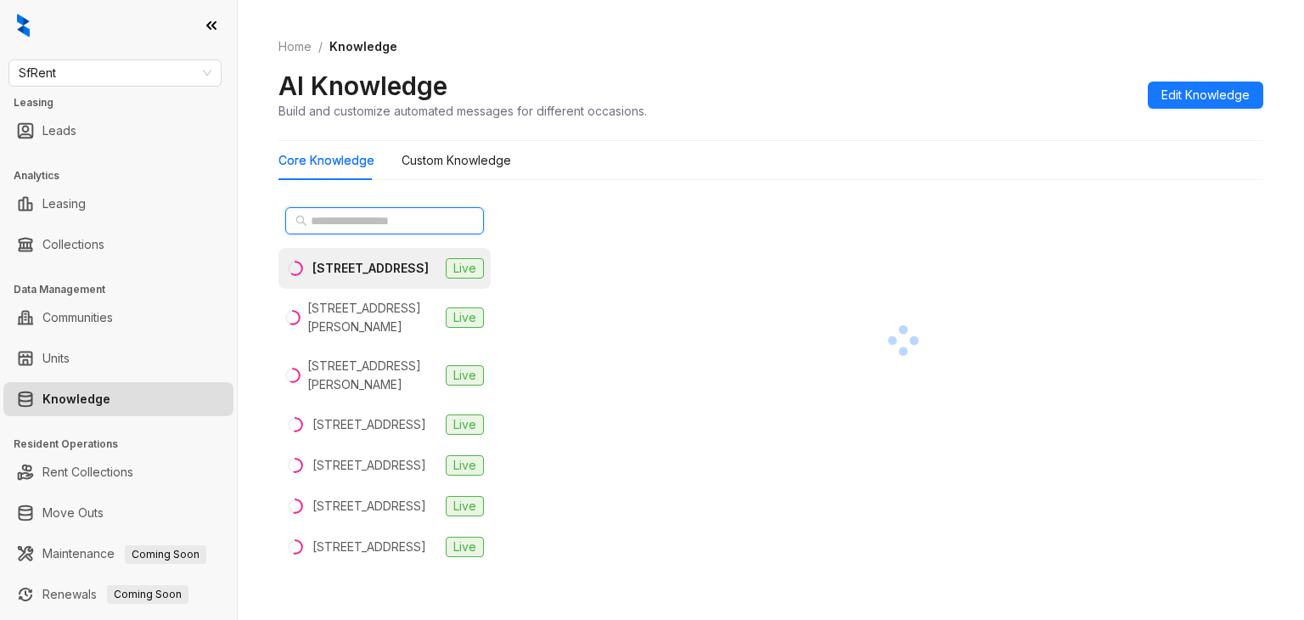
click at [374, 222] on input "text" at bounding box center [385, 220] width 149 height 19
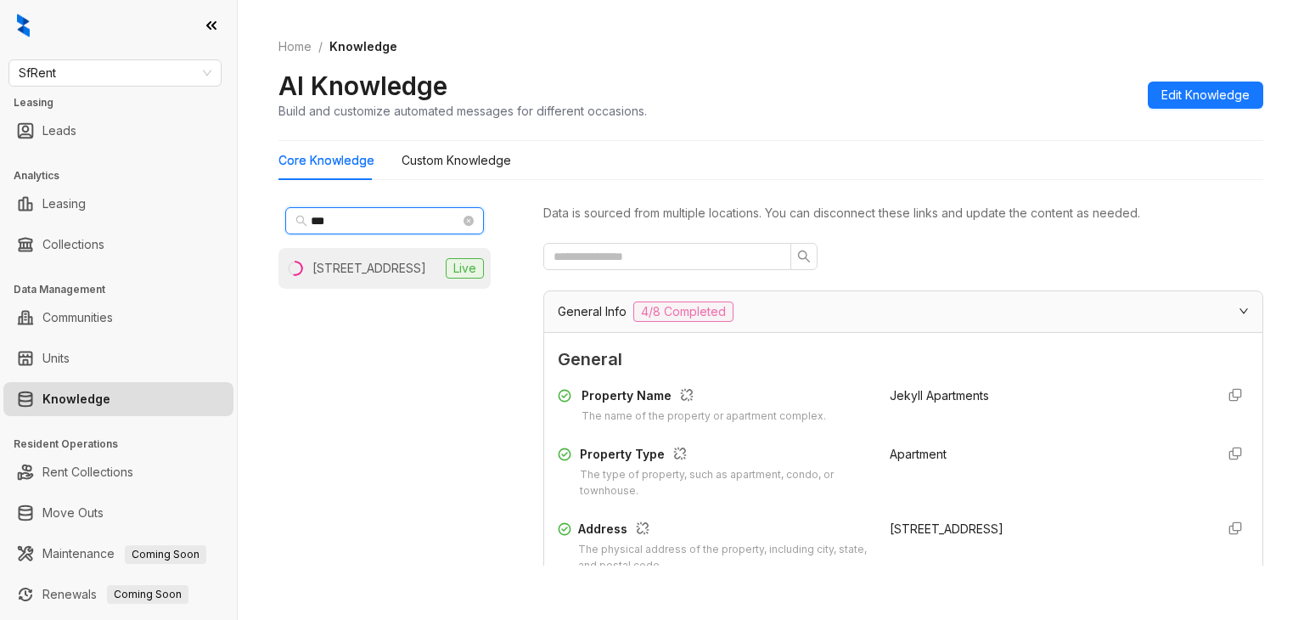
type input "***"
click at [353, 278] on div "[STREET_ADDRESS]" at bounding box center [369, 268] width 114 height 19
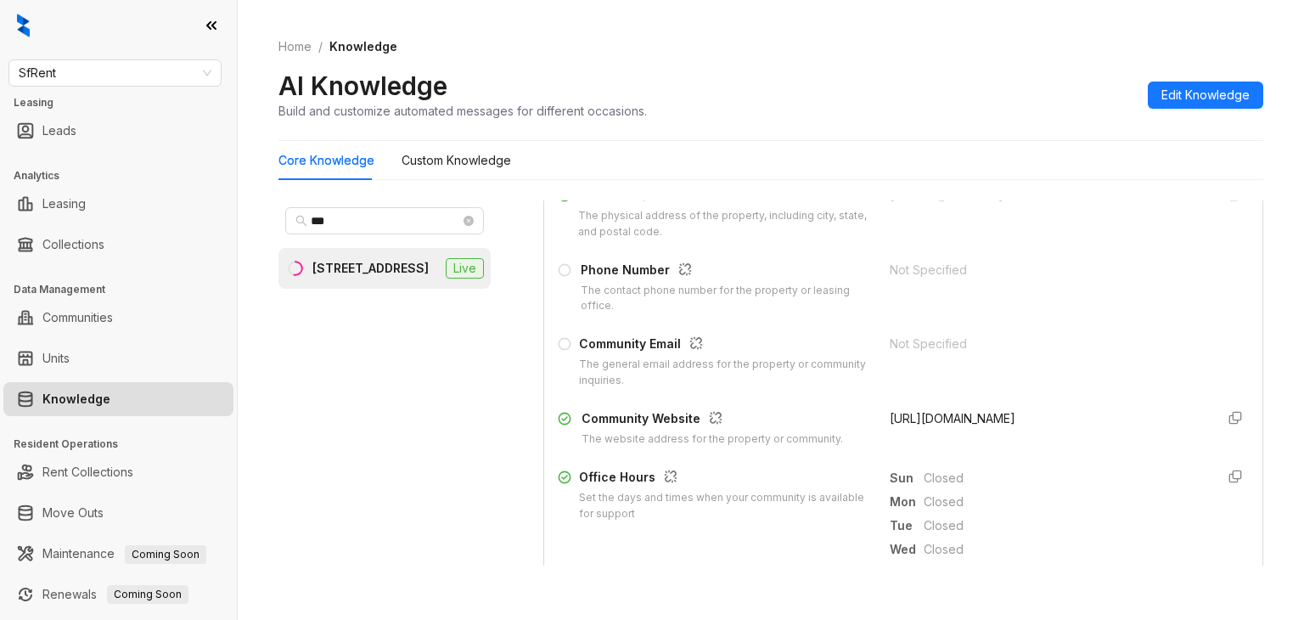
scroll to position [340, 0]
